Goal: Transaction & Acquisition: Purchase product/service

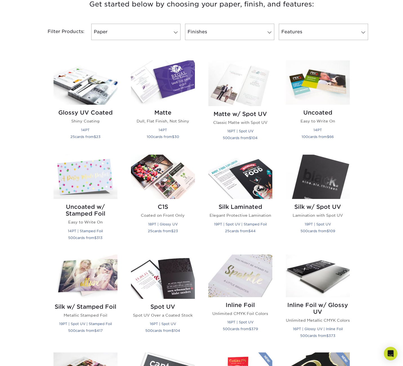
scroll to position [159, 0]
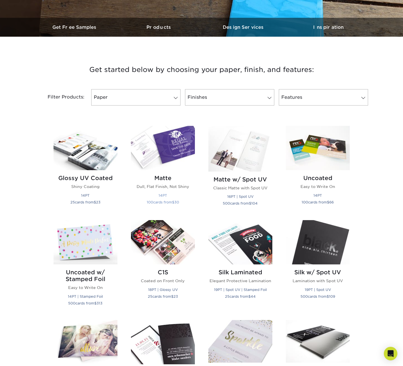
click at [158, 155] on img at bounding box center [163, 148] width 64 height 44
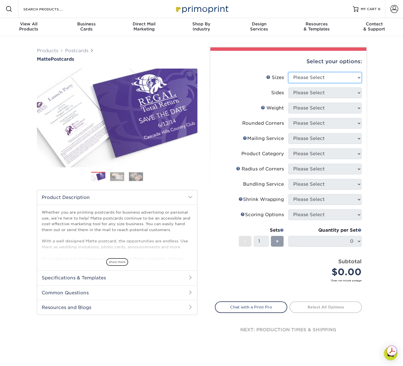
click at [326, 75] on select "Please Select 1.5" x 7" 2" x 4" 2" x 6" 2" x 7" 2" x 8" 2.12" x 5.5" 2.125" x 5…" at bounding box center [325, 77] width 73 height 11
select select "4.00x6.00"
click at [289, 72] on select "Please Select 1.5" x 7" 2" x 4" 2" x 6" 2" x 7" 2" x 8" 2.12" x 5.5" 2.125" x 5…" at bounding box center [325, 77] width 73 height 11
click at [302, 94] on select "Please Select Print Both Sides Print Front Only" at bounding box center [325, 92] width 73 height 11
select select "13abbda7-1d64-4f25-8bb2-c179b224825d"
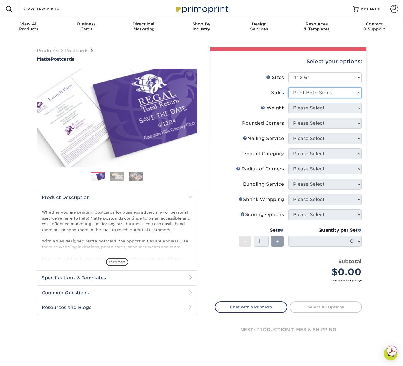
click at [289, 87] on select "Please Select Print Both Sides Print Front Only" at bounding box center [325, 92] width 73 height 11
click at [303, 110] on select "Please Select 16PT 14PT" at bounding box center [325, 108] width 73 height 11
select select "14PT"
click at [289, 103] on select "Please Select 16PT 14PT" at bounding box center [325, 108] width 73 height 11
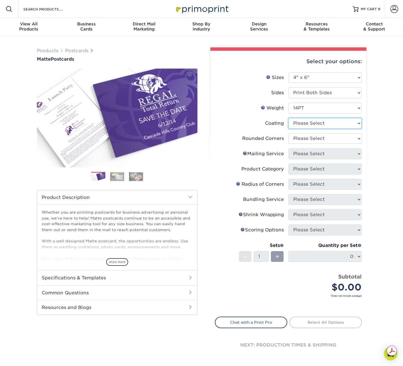
click at [310, 122] on select at bounding box center [325, 123] width 73 height 11
select select "121bb7b5-3b4d-429f-bd8d-bbf80e953313"
click at [289, 118] on select at bounding box center [325, 123] width 73 height 11
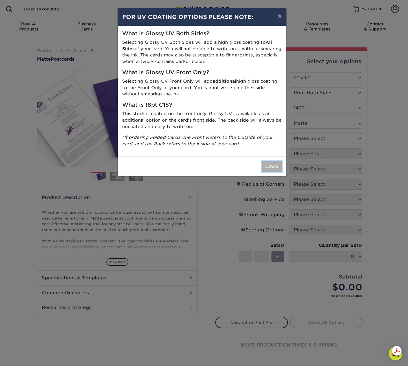
click at [265, 165] on button "Close" at bounding box center [271, 166] width 20 height 11
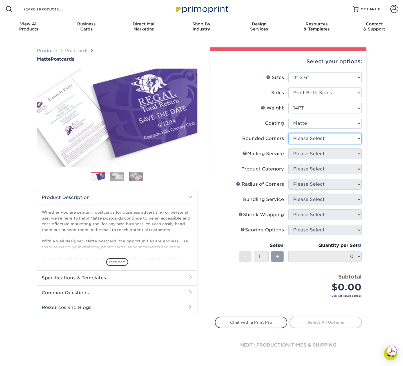
click at [299, 140] on select "Please Select Yes - Round 4 Corners No" at bounding box center [325, 138] width 73 height 11
select select "0"
click at [289, 133] on select "Please Select Yes - Round 4 Corners No" at bounding box center [325, 138] width 73 height 11
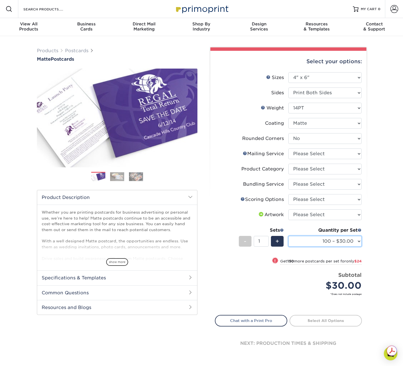
click at [310, 239] on select "100 – $30.00 250 – $54.00 500 – $64.00 1000 – $73.00 2500 – $149.00 5000 – $222…" at bounding box center [325, 241] width 73 height 11
select select "100000 – $4243.00"
click at [289, 236] on select "100 – $30.00 250 – $54.00 500 – $64.00 1000 – $73.00 2500 – $149.00 5000 – $222…" at bounding box center [325, 241] width 73 height 11
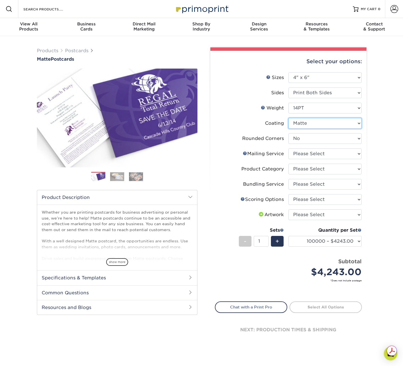
click at [316, 118] on select at bounding box center [325, 123] width 73 height 11
click at [307, 155] on select "Please Select No Direct Mailing Service No, I will mail/stamp/imprint Direct Ma…" at bounding box center [325, 153] width 73 height 11
click at [289, 148] on select "Please Select No Direct Mailing Service No, I will mail/stamp/imprint Direct Ma…" at bounding box center [325, 153] width 73 height 11
click at [329, 154] on select "Please Select No Direct Mailing Service No, I will mail/stamp/imprint Direct Ma…" at bounding box center [325, 153] width 73 height 11
click at [289, 148] on select "Please Select No Direct Mailing Service No, I will mail/stamp/imprint Direct Ma…" at bounding box center [325, 153] width 73 height 11
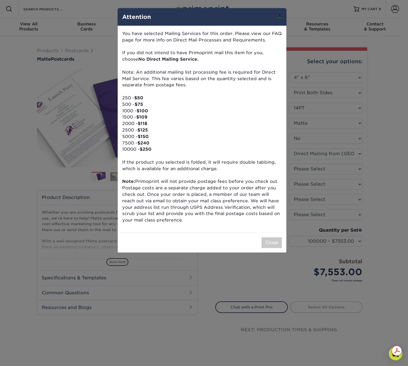
click at [280, 15] on button "×" at bounding box center [279, 16] width 13 height 16
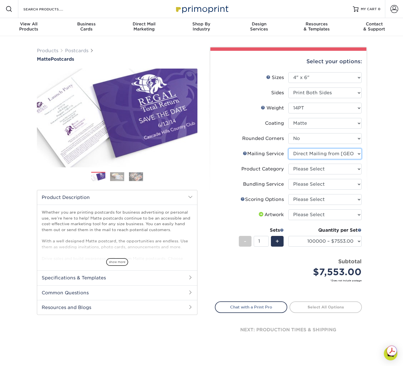
click at [297, 154] on select "Please Select No Direct Mailing Service No, I will mail/stamp/imprint Direct Ma…" at bounding box center [325, 153] width 73 height 11
select select "3e5e9bdd-d78a-4c28-a41d-fe1407925ca6"
click at [289, 148] on select "Please Select No Direct Mailing Service No, I will mail/stamp/imprint Direct Ma…" at bounding box center [325, 153] width 73 height 11
click at [300, 172] on select "Please Select Postcards" at bounding box center [325, 168] width 73 height 11
select select "9b7272e0-d6c8-4c3c-8e97-d3a1bcdab858"
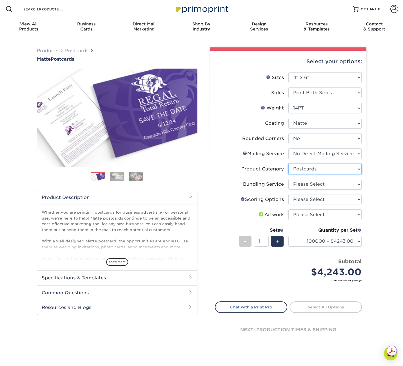
click at [289, 163] on select "Please Select Postcards" at bounding box center [325, 168] width 73 height 11
click at [298, 185] on select "Please Select No Bundling Services Yes, Bundles of 50 (+2 Days) Yes, Bundles of…" at bounding box center [325, 184] width 73 height 11
click at [259, 167] on div "Product Category" at bounding box center [263, 168] width 43 height 7
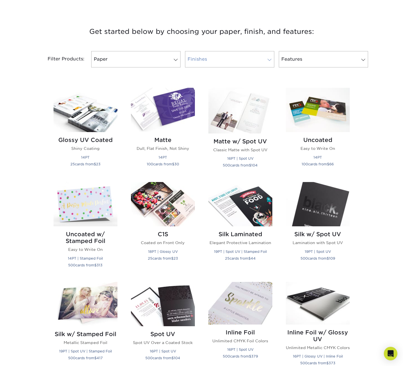
scroll to position [56, 0]
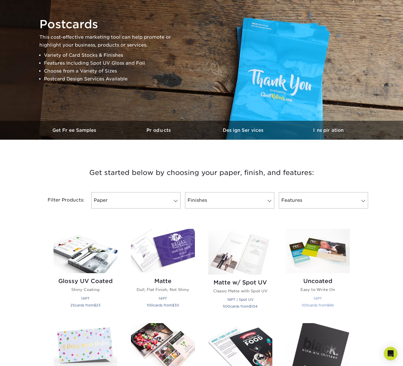
click at [307, 264] on img at bounding box center [318, 251] width 64 height 44
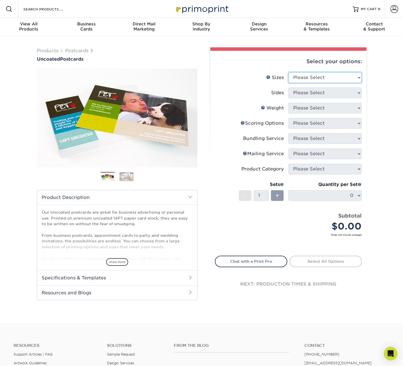
click at [325, 77] on select "Please Select 1.5" x 7" 2" x 8" 2.12" x 5.5" 2.75" x 4.25" 2.75" x 8.5" 3" x 4"…" at bounding box center [325, 77] width 73 height 11
select select "4.00x6.00"
click at [289, 72] on select "Please Select 1.5" x 7" 2" x 8" 2.12" x 5.5" 2.75" x 4.25" 2.75" x 8.5" 3" x 4"…" at bounding box center [325, 77] width 73 height 11
click at [315, 93] on select "Please Select Print Both Sides Print Front Only" at bounding box center [325, 92] width 73 height 11
select select "13abbda7-1d64-4f25-8bb2-c179b224825d"
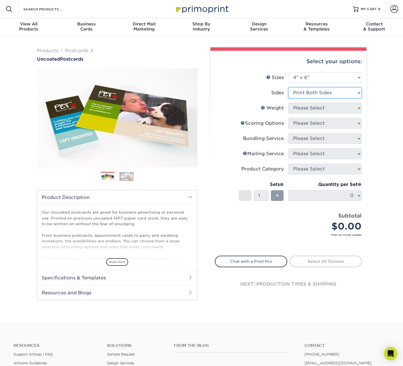
click at [289, 87] on select "Please Select Print Both Sides Print Front Only" at bounding box center [325, 92] width 73 height 11
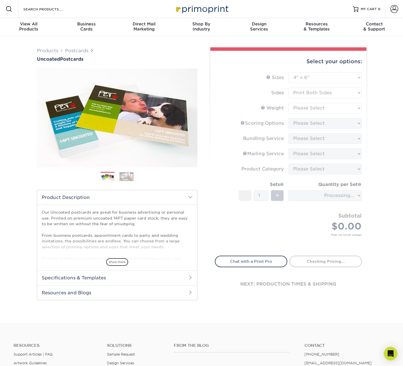
click at [312, 111] on form "Sizes Help Sizes Please Select 1.5" x 7" 2" x 8" 2.12" x 5.5" 2.75" x 4.25" 2.7…" at bounding box center [288, 160] width 147 height 177
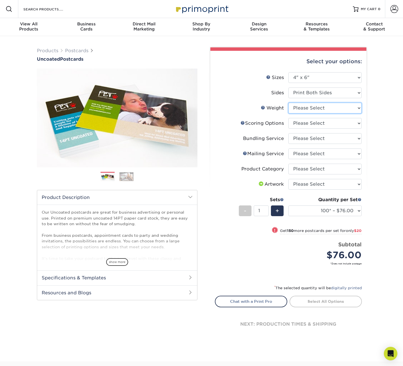
click at [306, 105] on select "Please Select 14PT Uncoated" at bounding box center [325, 108] width 73 height 11
select select "14PT Uncoated"
click at [289, 103] on select "Please Select 14PT Uncoated" at bounding box center [325, 108] width 73 height 11
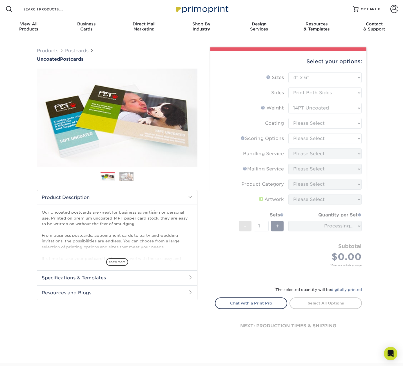
click at [299, 123] on form "Sizes Help Sizes Please Select 1.5" x 7" 2" x 8" 2.12" x 5.5" 2.75" x 4.25" 2.7…" at bounding box center [288, 175] width 147 height 207
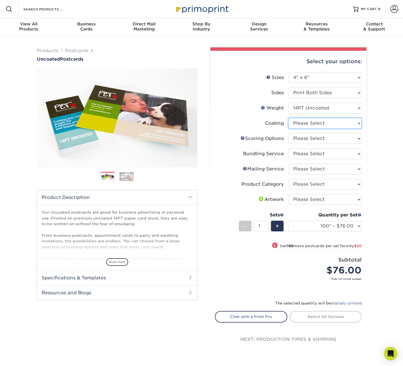
click at [296, 121] on select at bounding box center [325, 123] width 73 height 11
select select "3e7618de-abca-4bda-9f97-8b9129e913d8"
click at [289, 118] on select at bounding box center [325, 123] width 73 height 11
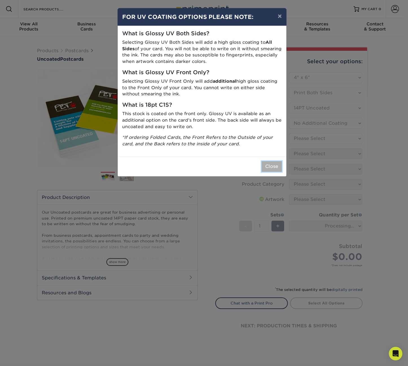
click at [268, 171] on button "Close" at bounding box center [271, 166] width 20 height 11
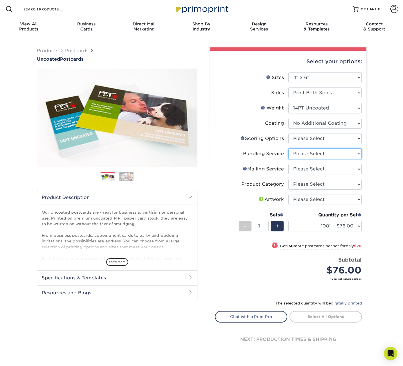
click at [315, 151] on select "Please Select No Bundling Services Yes, Bundles of 50 (+2 Days) Yes, Bundles of…" at bounding box center [325, 153] width 73 height 11
select select "58689abb-25c0-461c-a4c3-a80b627d6649"
click at [289, 148] on select "Please Select No Bundling Services Yes, Bundles of 50 (+2 Days) Yes, Bundles of…" at bounding box center [325, 153] width 73 height 11
click at [302, 140] on select "Please Select No Scoring One Score" at bounding box center [325, 138] width 73 height 11
select select "16ebe401-5398-422d-8cb0-f3adbb82deb5"
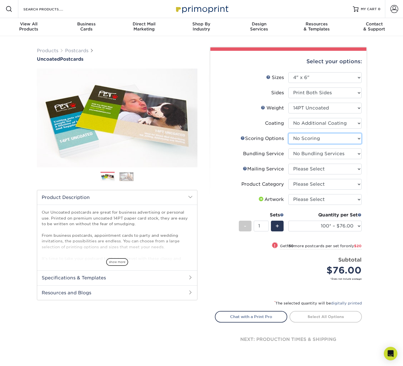
click at [289, 133] on select "Please Select No Scoring One Score" at bounding box center [325, 138] width 73 height 11
click at [297, 168] on select "Please Select No Direct Mailing Service No, I will mail/stamp/imprint Direct Ma…" at bounding box center [325, 168] width 73 height 11
select select "3e5e9bdd-d78a-4c28-a41d-fe1407925ca6"
click at [289, 163] on select "Please Select No Direct Mailing Service No, I will mail/stamp/imprint Direct Ma…" at bounding box center [325, 168] width 73 height 11
click at [298, 181] on select "Please Select Postcards" at bounding box center [325, 184] width 73 height 11
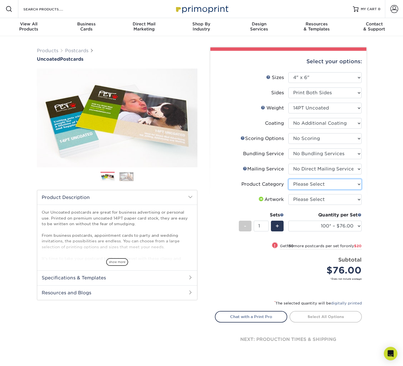
select select "9b7272e0-d6c8-4c3c-8e97-d3a1bcdab858"
click at [289, 179] on select "Please Select Postcards" at bounding box center [325, 184] width 73 height 11
click at [307, 198] on select "Please Select I will upload files I need a design - $150" at bounding box center [325, 199] width 73 height 11
select select "upload"
click at [289, 194] on select "Please Select I will upload files I need a design - $150" at bounding box center [325, 199] width 73 height 11
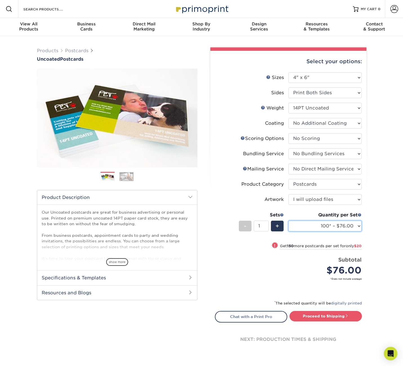
click at [296, 222] on select "100* – $76.00 250* – $96.00 500 – $103.00 750 – $111.00 1000 – $119.00 1500 – $…" at bounding box center [325, 225] width 73 height 11
select select "50000 – $3012.00"
click at [289, 220] on select "100* – $76.00 250* – $96.00 500 – $103.00 750 – $111.00 1000 – $119.00 1500 – $…" at bounding box center [325, 225] width 73 height 11
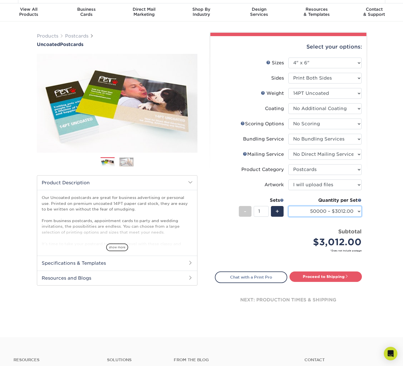
scroll to position [28, 0]
